Goal: Information Seeking & Learning: Learn about a topic

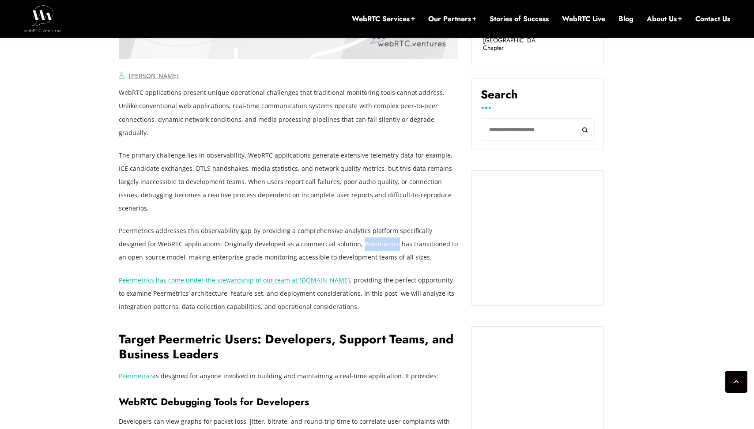
scroll to position [587, 0]
click at [357, 184] on p "The primary challenge lies in observability. WebRTC applications generate exten…" at bounding box center [289, 181] width 340 height 66
click at [347, 185] on p "The primary challenge lies in observability. WebRTC applications generate exten…" at bounding box center [289, 181] width 340 height 66
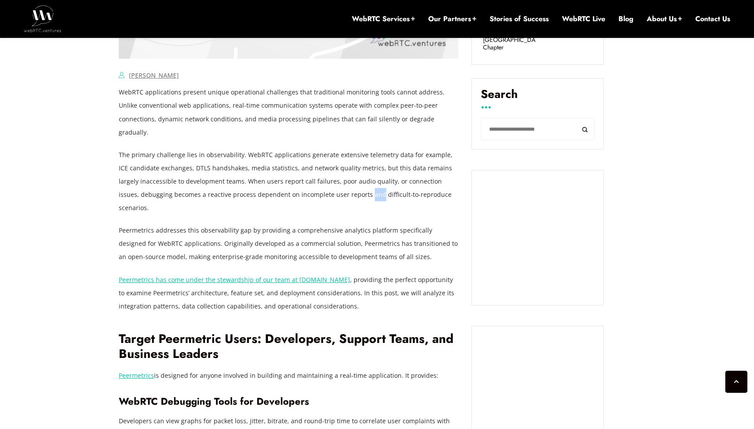
click at [347, 185] on p "The primary challenge lies in observability. WebRTC applications generate exten…" at bounding box center [289, 181] width 340 height 66
click at [308, 228] on p "Peermetrics addresses this observability gap by providing a comprehensive analy…" at bounding box center [289, 244] width 340 height 40
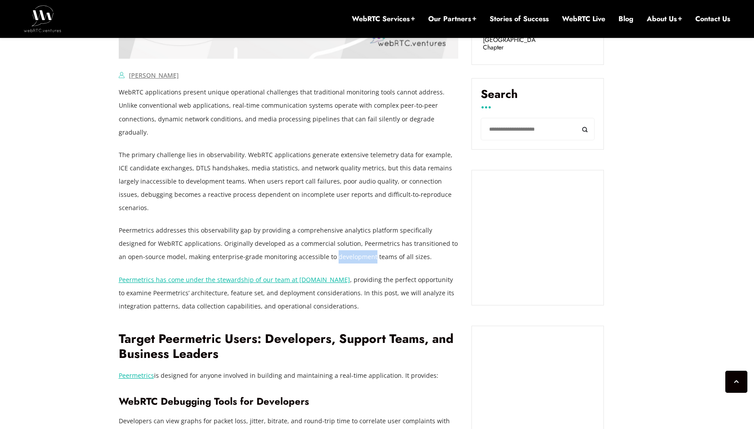
click at [327, 224] on p "Peermetrics addresses this observability gap by providing a comprehensive analy…" at bounding box center [289, 244] width 340 height 40
click at [308, 224] on p "Peermetrics addresses this observability gap by providing a comprehensive analy…" at bounding box center [289, 244] width 340 height 40
click at [330, 224] on p "Peermetrics addresses this observability gap by providing a comprehensive analy…" at bounding box center [289, 244] width 340 height 40
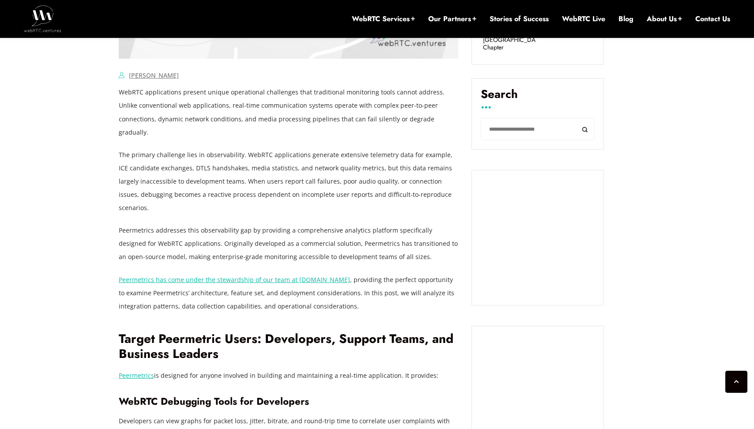
click at [330, 224] on p "Peermetrics addresses this observability gap by providing a comprehensive analy…" at bounding box center [289, 244] width 340 height 40
click at [305, 225] on p "Peermetrics addresses this observability gap by providing a comprehensive analy…" at bounding box center [289, 244] width 340 height 40
click at [319, 224] on p "Peermetrics addresses this observability gap by providing a comprehensive analy…" at bounding box center [289, 244] width 340 height 40
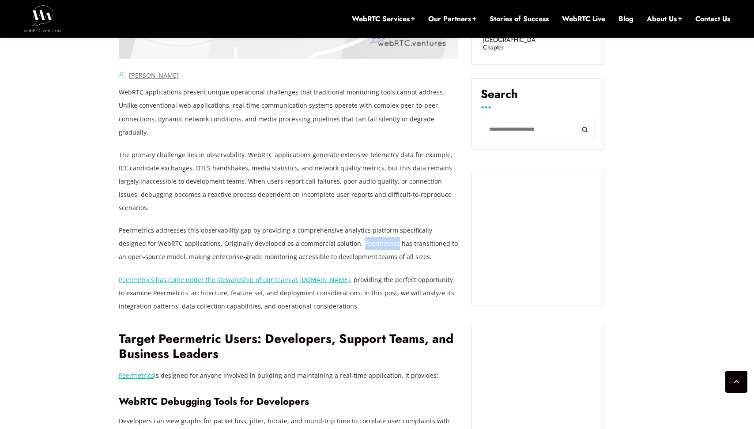
click at [297, 232] on p "Peermetrics addresses this observability gap by providing a comprehensive analy…" at bounding box center [289, 244] width 340 height 40
click at [323, 224] on p "Peermetrics addresses this observability gap by providing a comprehensive analy…" at bounding box center [289, 244] width 340 height 40
click at [305, 230] on p "Peermetrics addresses this observability gap by providing a comprehensive analy…" at bounding box center [289, 244] width 340 height 40
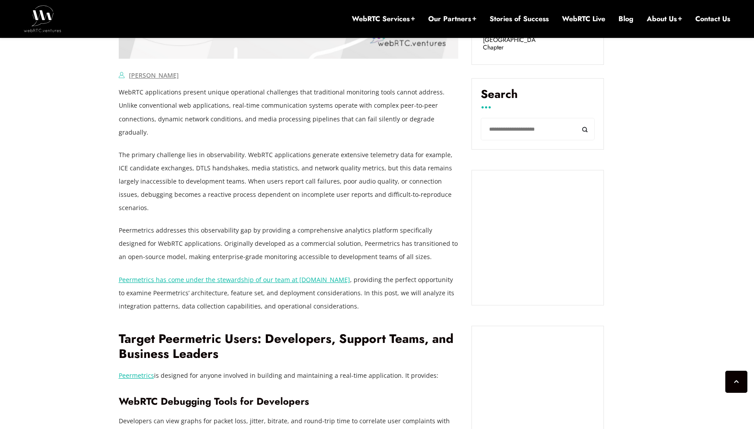
click at [305, 230] on p "Peermetrics addresses this observability gap by providing a comprehensive analy…" at bounding box center [289, 244] width 340 height 40
click at [319, 229] on p "Peermetrics addresses this observability gap by providing a comprehensive analy…" at bounding box center [289, 244] width 340 height 40
click at [302, 229] on p "Peermetrics addresses this observability gap by providing a comprehensive analy…" at bounding box center [289, 244] width 340 height 40
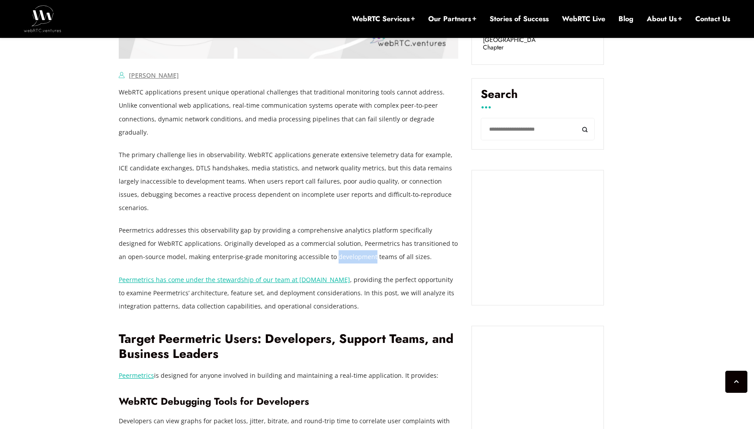
click at [319, 224] on p "Peermetrics addresses this observability gap by providing a comprehensive analy…" at bounding box center [289, 244] width 340 height 40
click at [305, 224] on p "Peermetrics addresses this observability gap by providing a comprehensive analy…" at bounding box center [289, 244] width 340 height 40
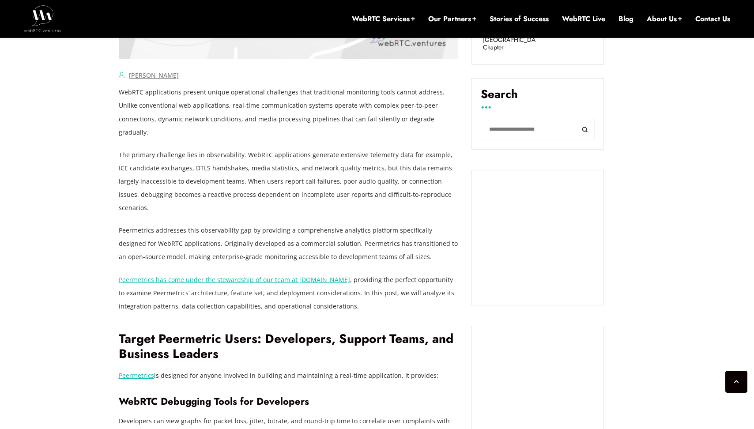
click at [305, 224] on p "Peermetrics addresses this observability gap by providing a comprehensive analy…" at bounding box center [289, 244] width 340 height 40
